Goal: Task Accomplishment & Management: Complete application form

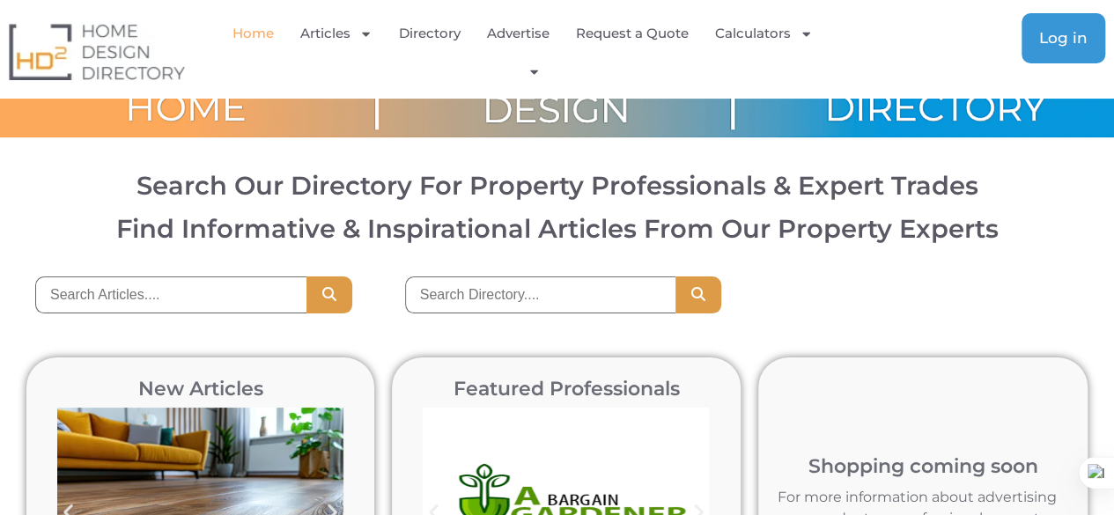
click at [1055, 43] on span "Log in" at bounding box center [1063, 38] width 48 height 15
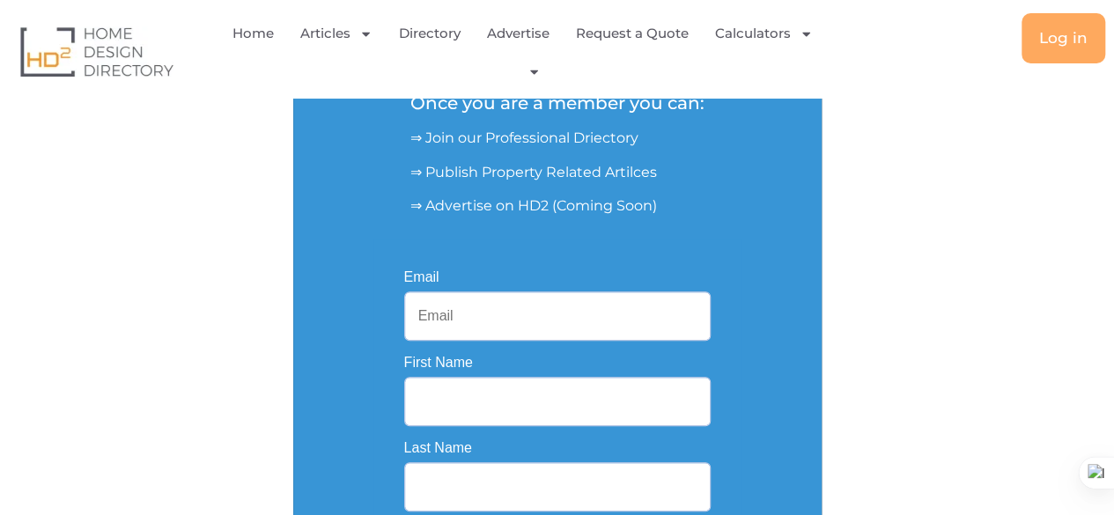
scroll to position [388, 0]
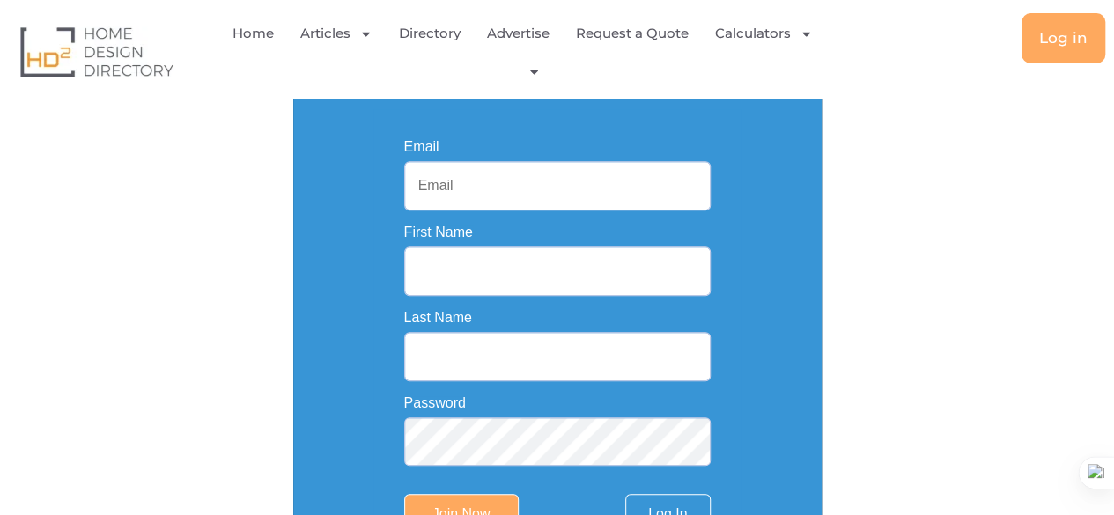
click at [437, 174] on input "Email" at bounding box center [557, 185] width 307 height 49
click at [452, 187] on input "Email" at bounding box center [557, 185] width 307 height 49
click at [897, 174] on div "HD2 Membership Is Free Once you are a member you can: ⇒ Join our Professional D…" at bounding box center [557, 125] width 1057 height 883
click at [938, 177] on div "HD2 Membership Is Free Once you are a member you can: ⇒ Join our Professional D…" at bounding box center [557, 125] width 1057 height 883
click at [900, 129] on div "HD2 Membership Is Free Once you are a member you can: ⇒ Join our Professional D…" at bounding box center [557, 125] width 1057 height 883
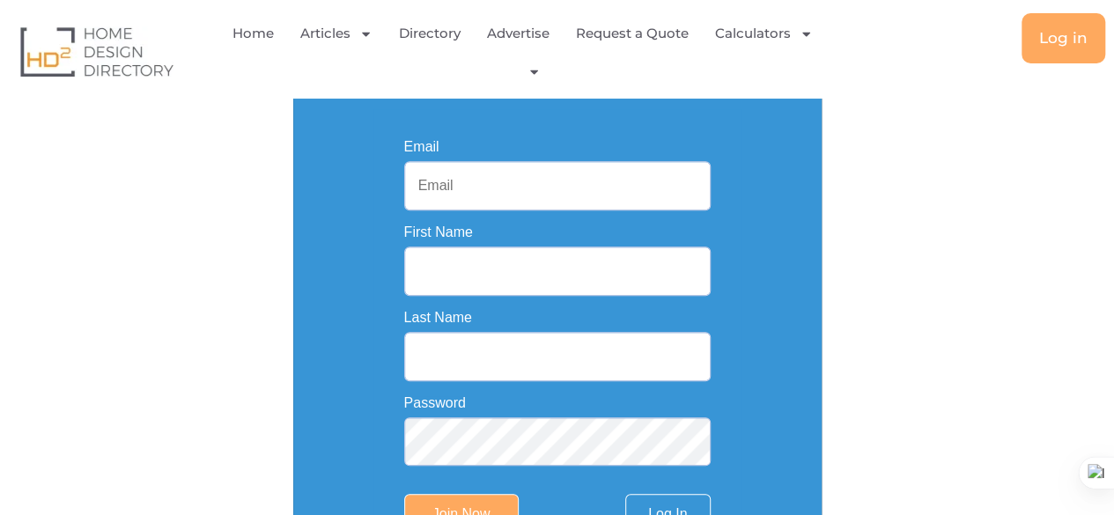
click at [421, 180] on input "Email" at bounding box center [557, 185] width 307 height 49
type input "milestonetileshub@gmail.com"
type input "Milestone"
type input "Tiles"
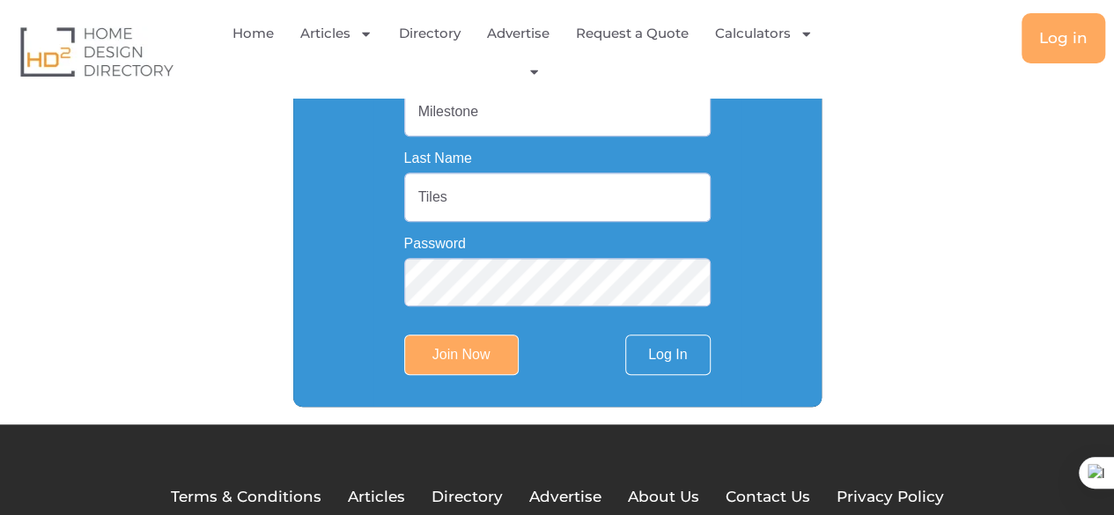
scroll to position [551, 0]
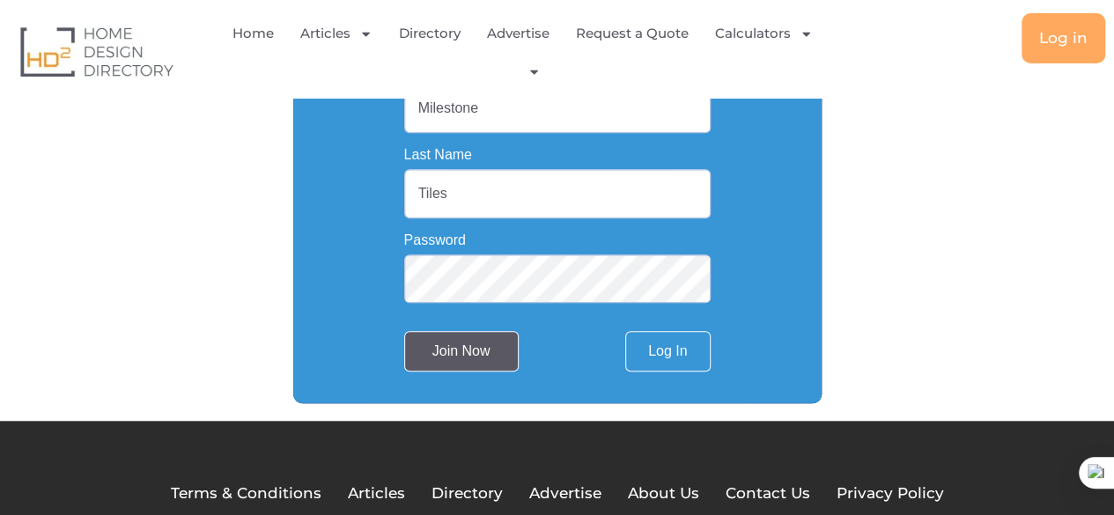
click at [467, 363] on input "Join Now" at bounding box center [461, 351] width 115 height 41
